Goal: Task Accomplishment & Management: Use online tool/utility

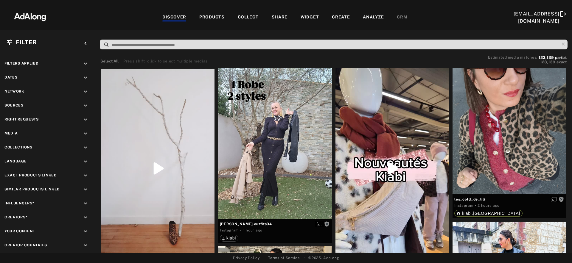
click at [204, 17] on div "PRODUCTS" at bounding box center [211, 17] width 25 height 7
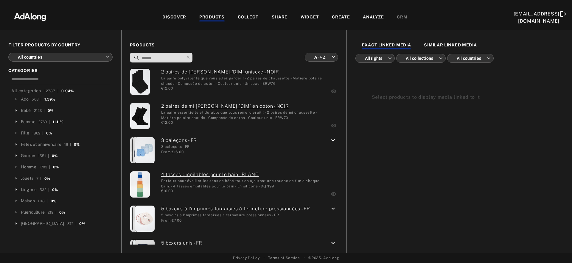
click at [151, 57] on input at bounding box center [162, 58] width 43 height 8
type input "*"
type input "**********"
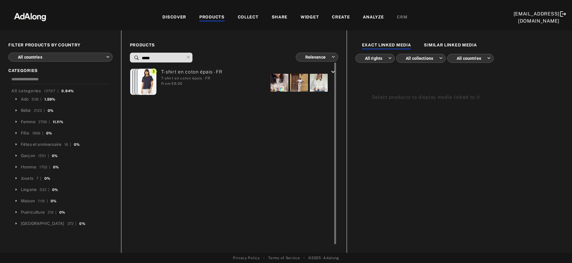
type input "*****"
click at [207, 88] on div "T-shirt en coton épais - FR T-shirt en coton épais - FR From €8.00" at bounding box center [190, 83] width 66 height 28
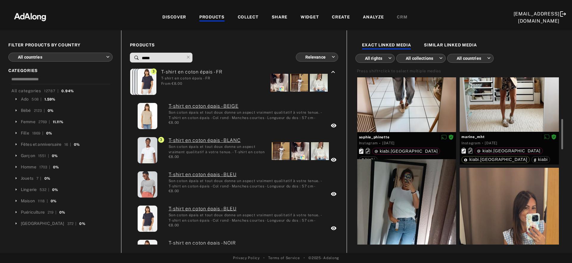
scroll to position [237, 0]
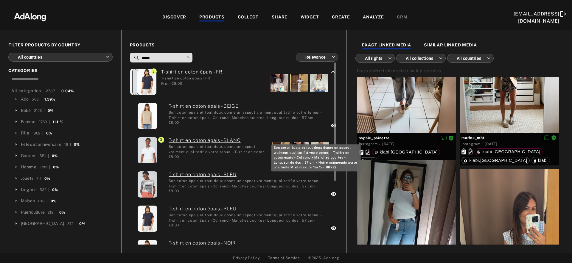
click at [227, 154] on div "Son coton épais et tout doux donne un aspect vraiment qualitatif à votre tenue.…" at bounding box center [218, 149] width 99 height 10
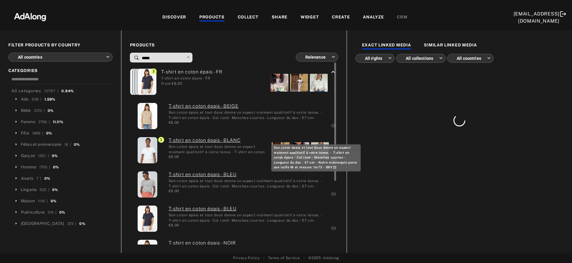
scroll to position [0, 0]
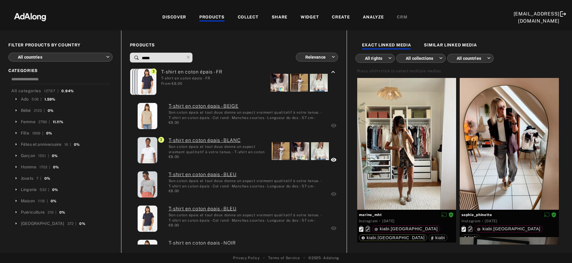
click at [310, 16] on div "WIDGET" at bounding box center [310, 17] width 18 height 7
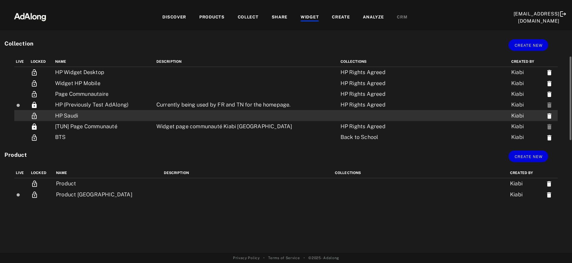
scroll to position [1, 0]
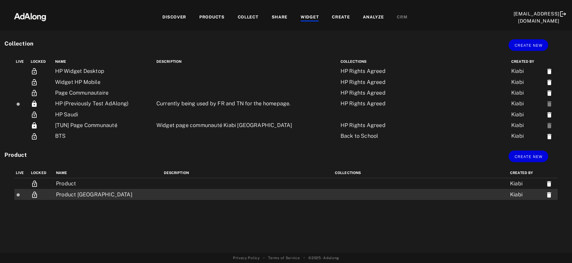
click at [238, 192] on td at bounding box center [247, 194] width 171 height 11
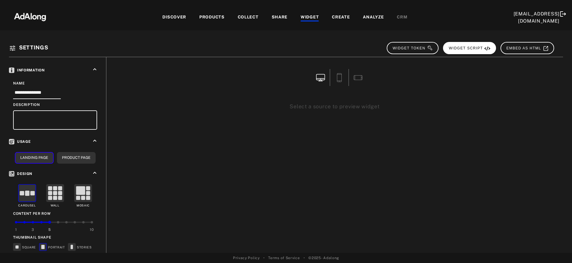
click at [475, 49] on span "WIDGET SCRIPT" at bounding box center [470, 48] width 42 height 4
